Goal: Task Accomplishment & Management: Manage account settings

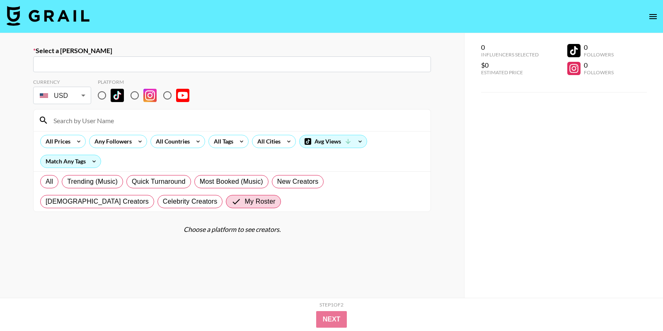
click at [104, 98] on input "radio" at bounding box center [101, 95] width 17 height 17
radio input "true"
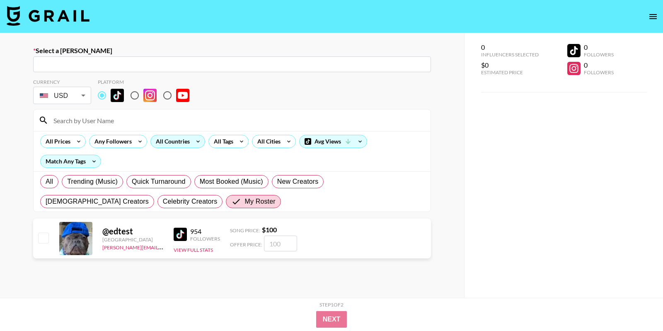
click at [196, 141] on icon at bounding box center [197, 141] width 3 height 2
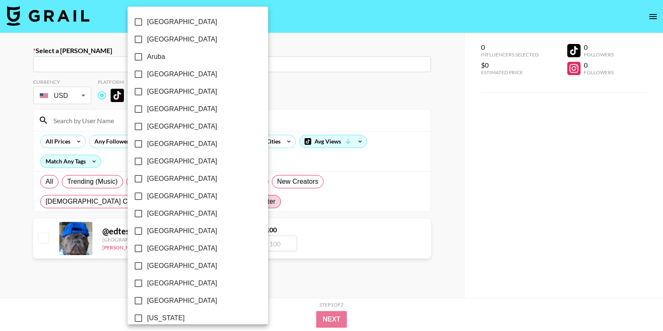
click at [248, 151] on div at bounding box center [331, 165] width 663 height 331
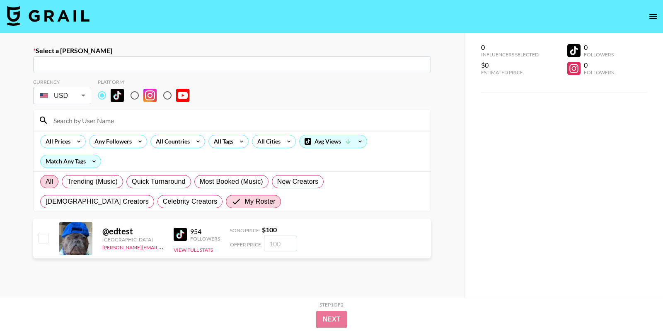
click at [49, 177] on span "All" at bounding box center [49, 181] width 7 height 10
click at [46, 181] on input "All" at bounding box center [46, 181] width 0 height 0
radio input "true"
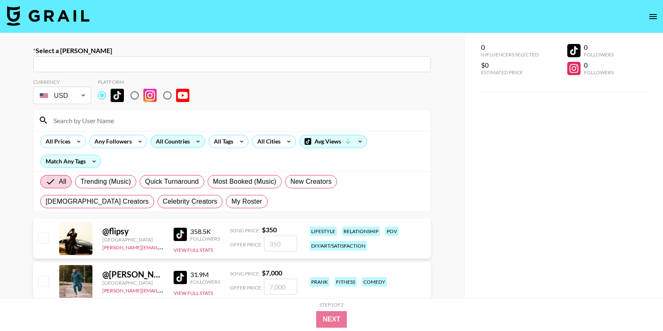
click at [191, 143] on icon at bounding box center [197, 141] width 13 height 12
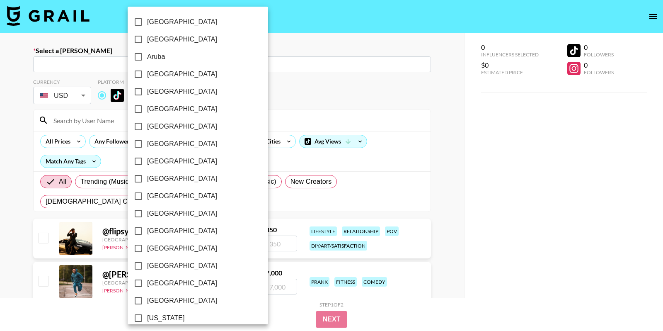
click at [152, 143] on span "Brazil" at bounding box center [182, 144] width 70 height 10
click at [147, 143] on input "Brazil" at bounding box center [138, 143] width 17 height 17
checkbox input "true"
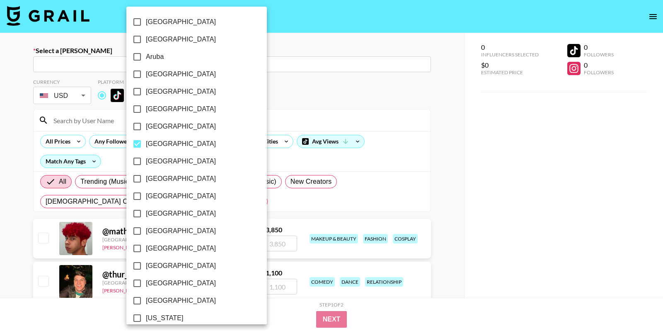
click at [241, 119] on div at bounding box center [331, 165] width 663 height 331
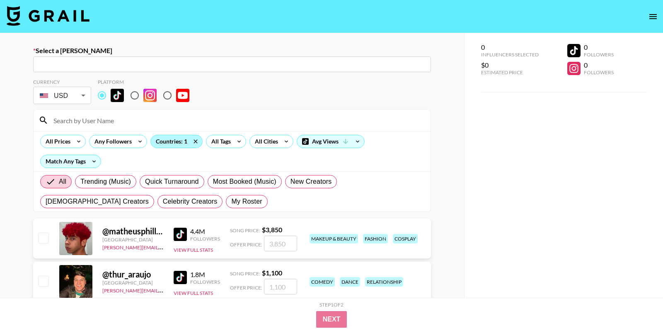
click at [176, 142] on div "Countries: 1" at bounding box center [176, 141] width 51 height 12
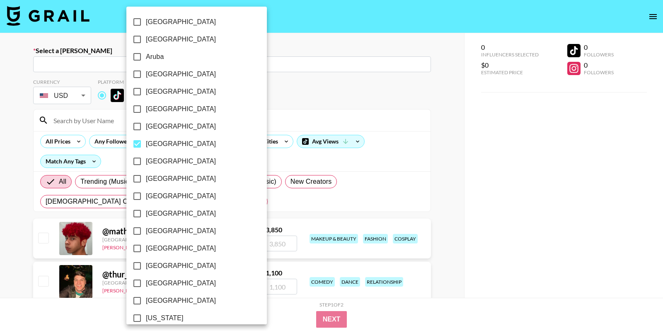
click at [278, 89] on div at bounding box center [331, 165] width 663 height 331
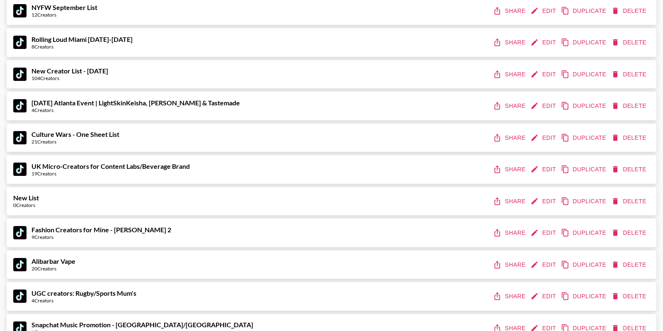
scroll to position [9826, 0]
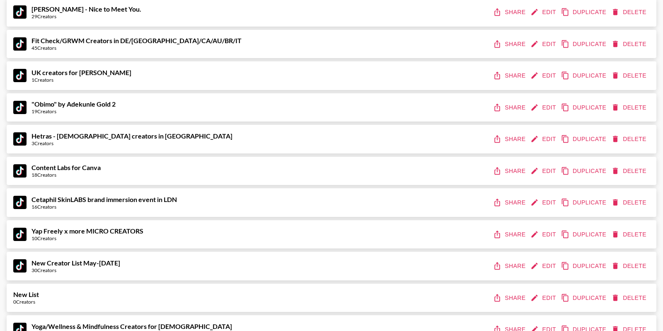
click at [517, 169] on button "Share" at bounding box center [509, 170] width 37 height 15
click at [512, 166] on button "Share" at bounding box center [509, 170] width 37 height 15
click at [543, 170] on button "Edit" at bounding box center [544, 170] width 31 height 15
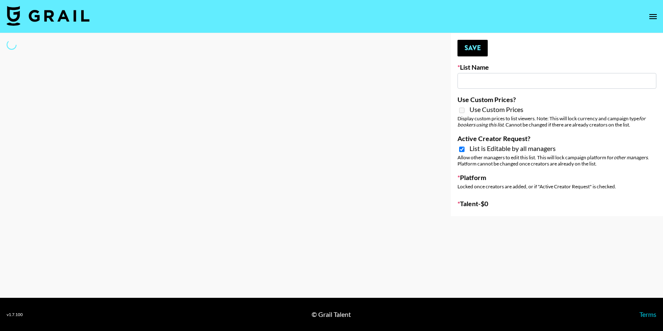
type input "Content Labs for Canva"
checkbox input "true"
select select "Brand"
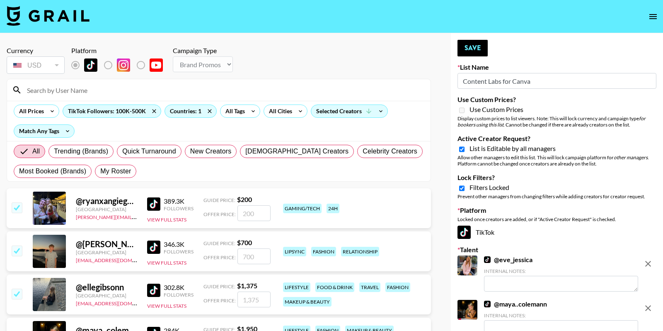
click at [256, 205] on input "number" at bounding box center [253, 213] width 33 height 16
click at [470, 46] on button "Save" at bounding box center [472, 48] width 30 height 17
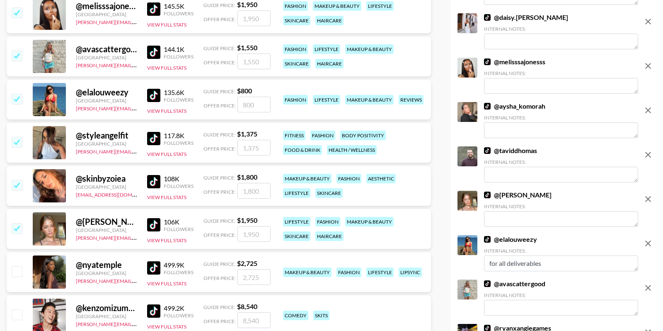
scroll to position [850, 0]
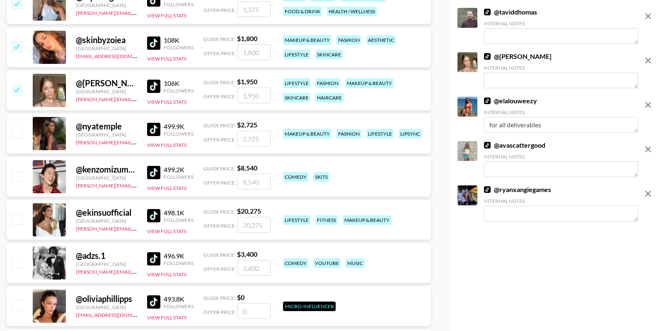
click at [259, 182] on input "number" at bounding box center [253, 182] width 33 height 16
type input "7"
checkbox input "true"
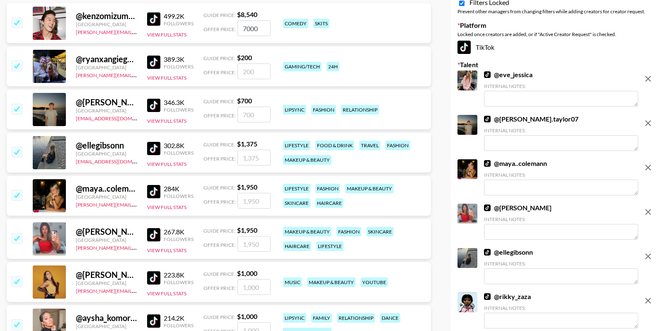
scroll to position [183, 0]
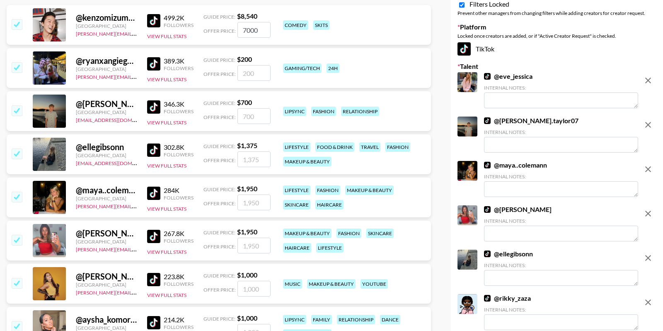
type input "7"
checkbox input "false"
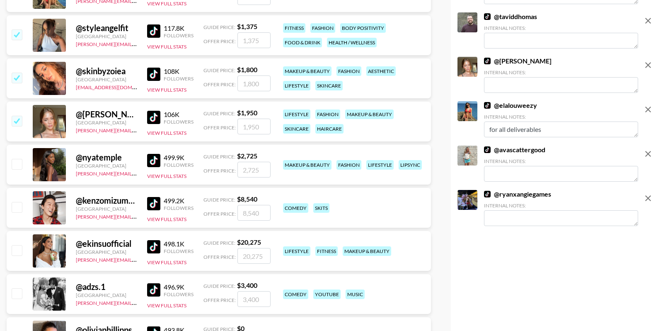
scroll to position [853, 0]
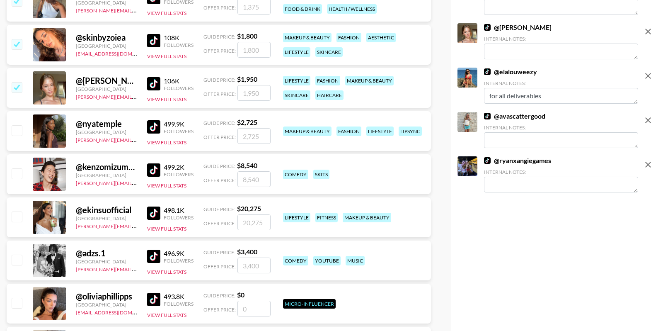
click at [316, 147] on div "@ nyatemple United Kingdom julia@grail-talent.com 499.9K Followers View Full St…" at bounding box center [219, 131] width 424 height 40
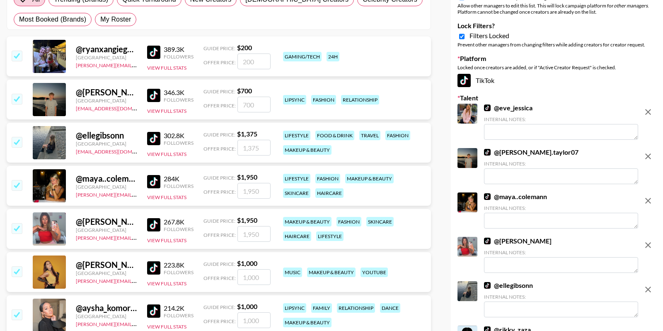
scroll to position [0, 0]
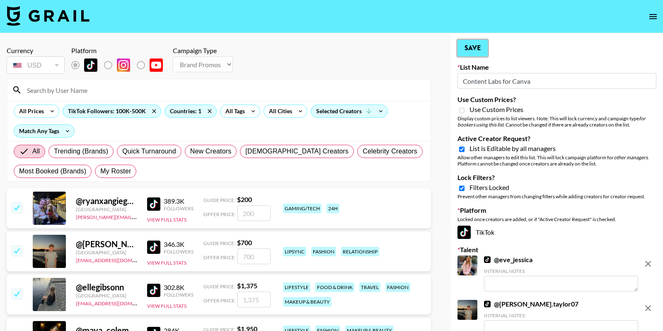
click at [470, 51] on button "Save" at bounding box center [472, 48] width 30 height 17
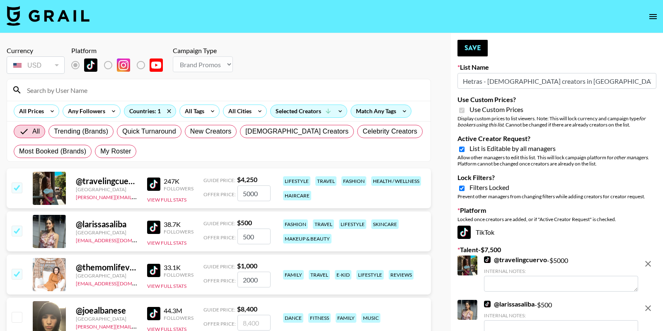
select select "Brand"
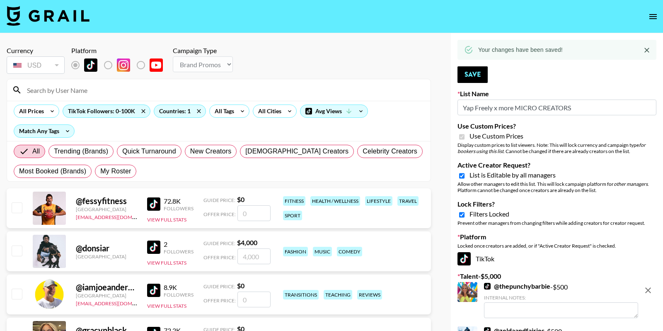
select select "Brand"
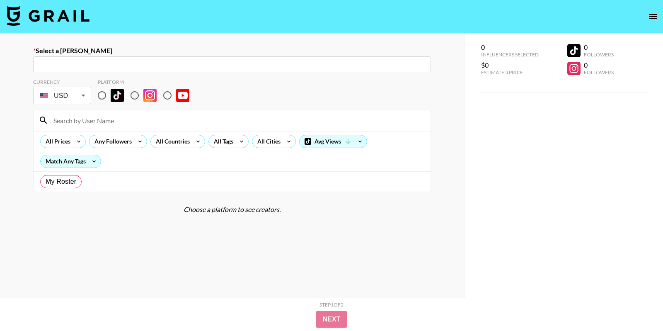
click at [103, 96] on input "radio" at bounding box center [101, 95] width 17 height 17
radio input "true"
click at [103, 96] on input "radio" at bounding box center [101, 95] width 17 height 17
click at [102, 97] on input "radio" at bounding box center [101, 95] width 17 height 17
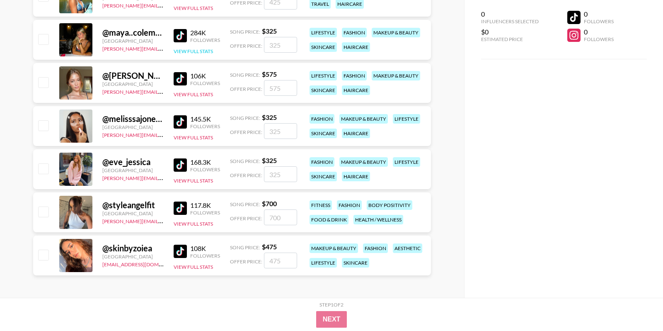
click at [190, 51] on button "View Full Stats" at bounding box center [193, 51] width 39 height 6
click at [202, 48] on button "View Full Stats" at bounding box center [193, 51] width 39 height 6
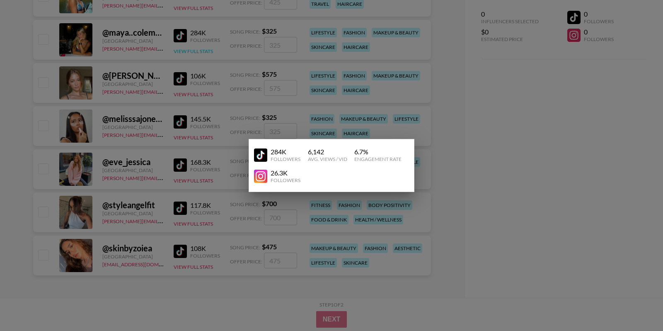
scroll to position [220, 0]
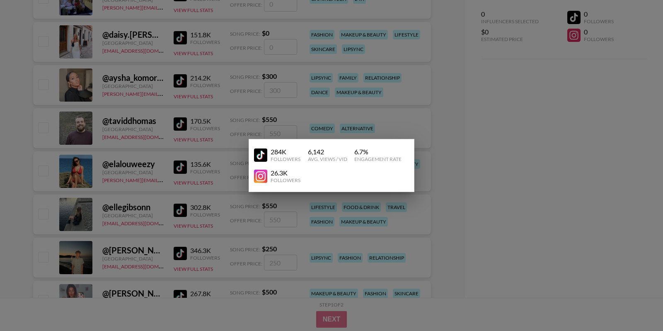
click at [308, 99] on div at bounding box center [331, 165] width 663 height 331
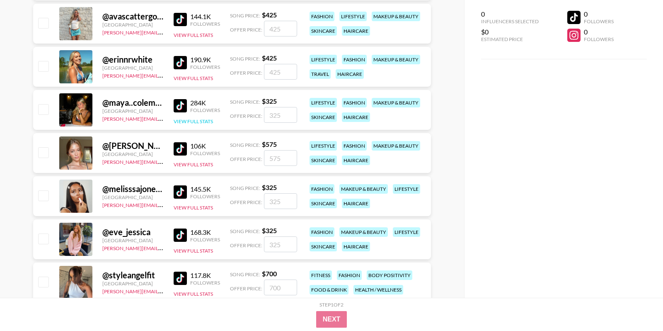
scroll to position [696, 0]
